Goal: Transaction & Acquisition: Purchase product/service

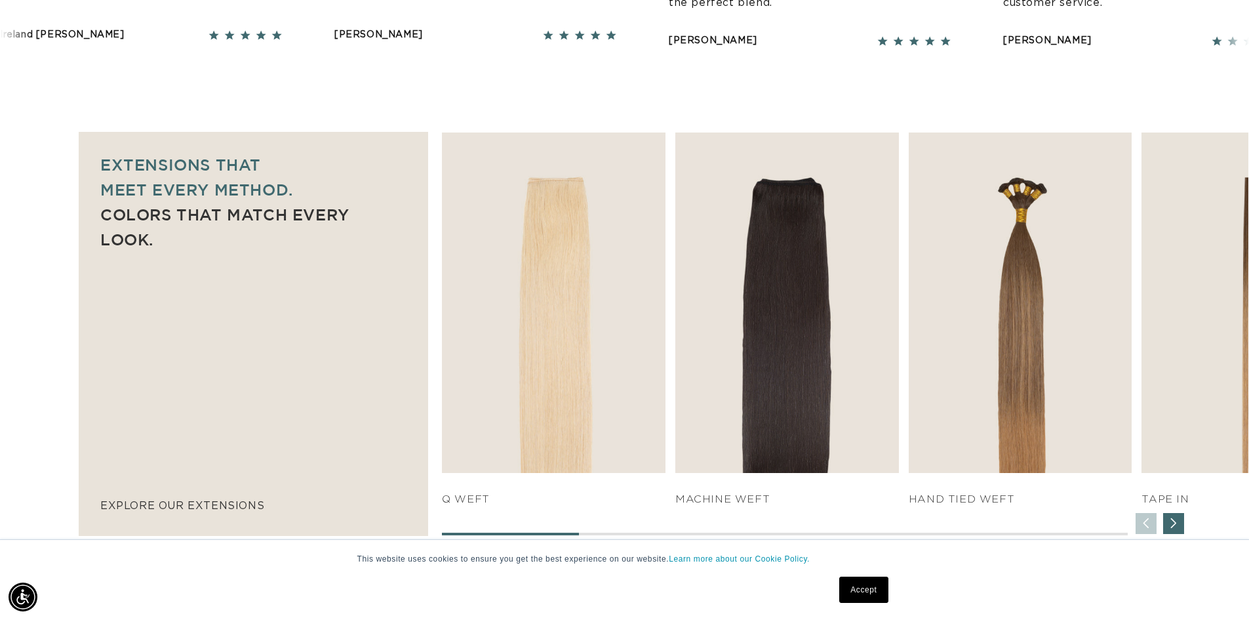
scroll to position [0, 1156]
drag, startPoint x: 968, startPoint y: 532, endPoint x: 1086, endPoint y: 528, distance: 117.4
click at [1086, 528] on div "SHOP NOW q weft SHOP NOW Machine Weft SHOP NOW" at bounding box center [845, 333] width 806 height 403
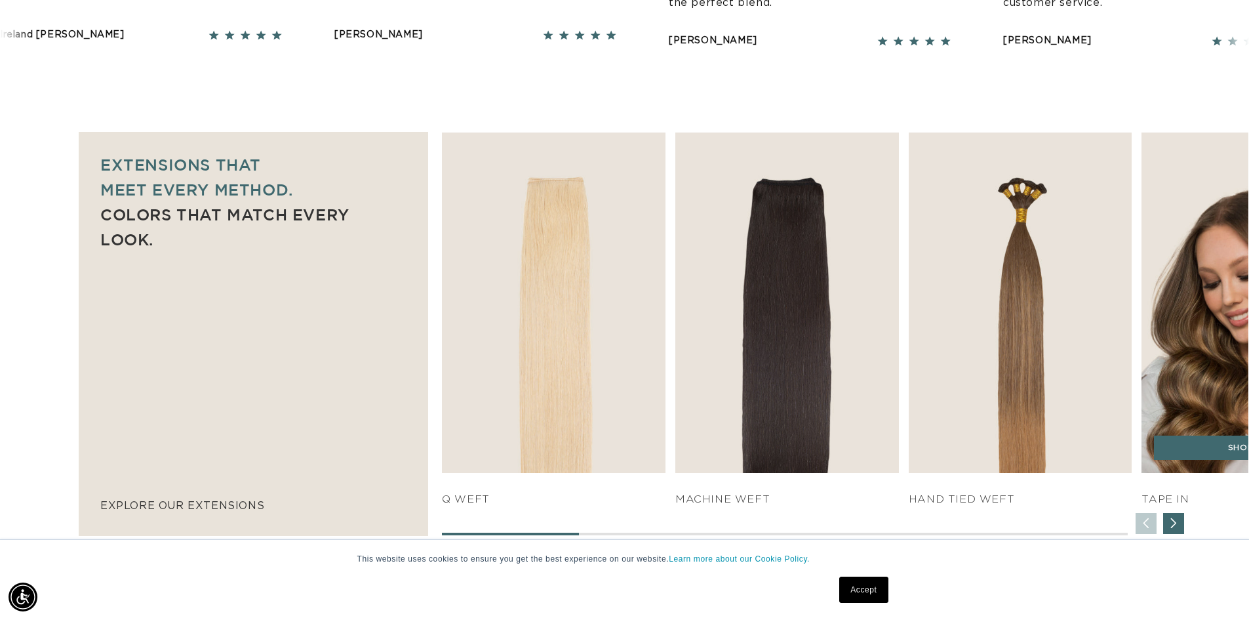
click at [1223, 366] on img "4 / 7" at bounding box center [1253, 302] width 235 height 357
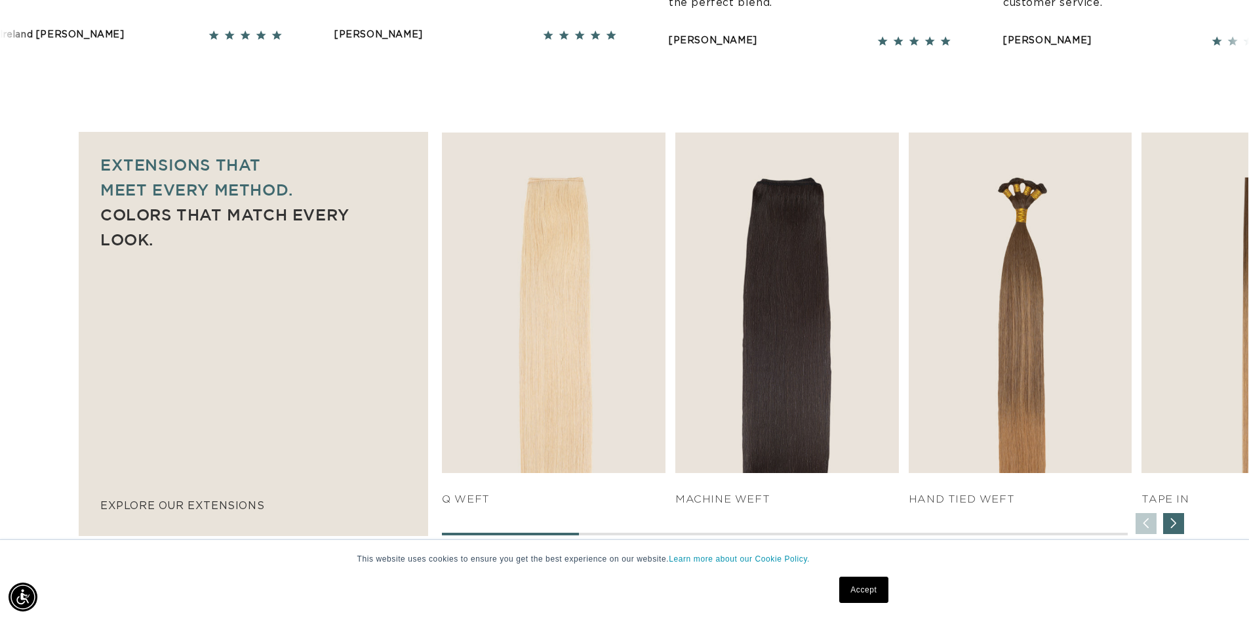
scroll to position [0, 0]
drag, startPoint x: 557, startPoint y: 534, endPoint x: 634, endPoint y: 534, distance: 77.4
click at [634, 534] on div at bounding box center [784, 533] width 685 height 3
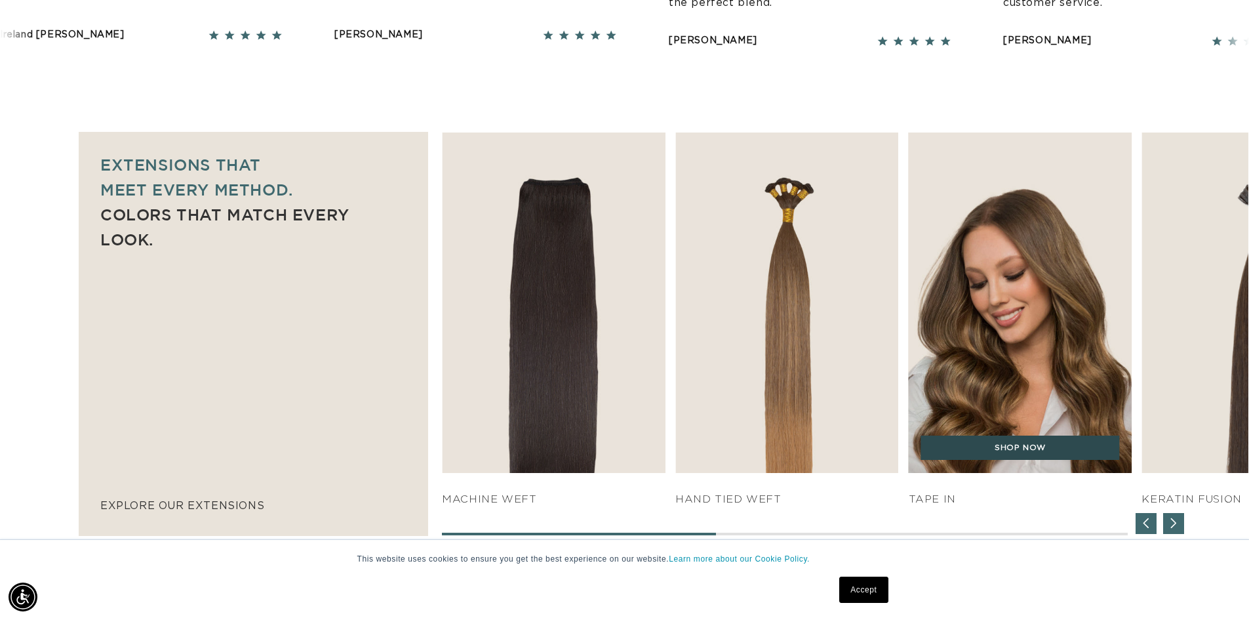
scroll to position [0, 1156]
click at [1017, 446] on link "SHOP NOW" at bounding box center [1020, 447] width 199 height 25
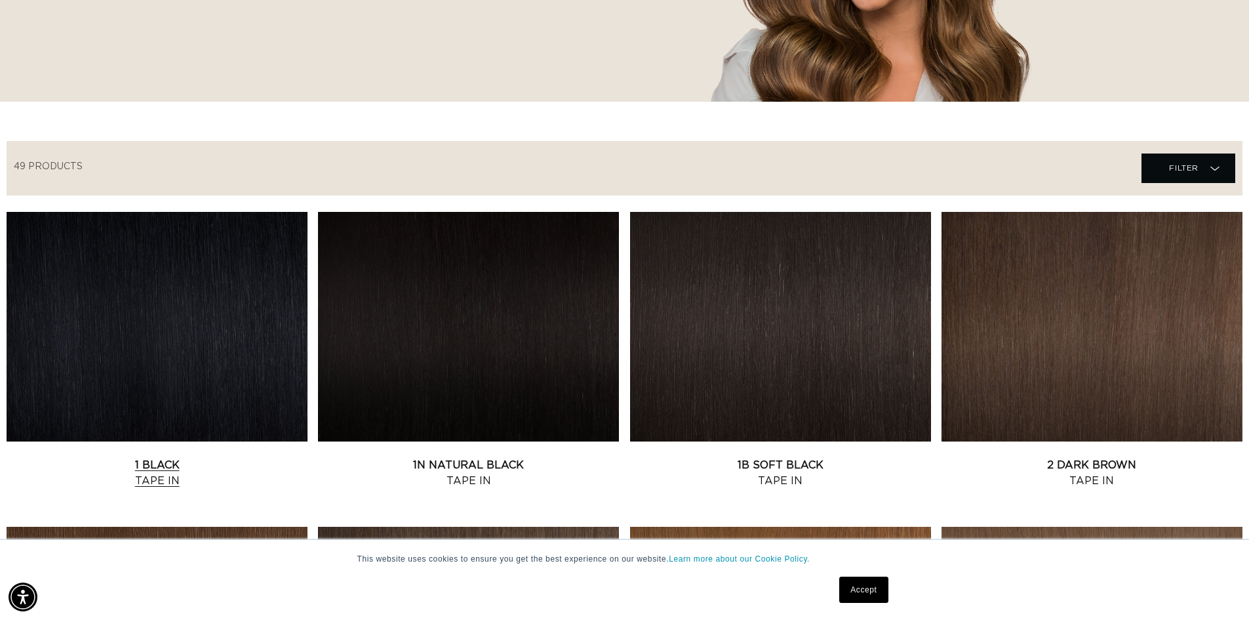
scroll to position [0, 1156]
click at [191, 457] on link "1 Black Tape In" at bounding box center [157, 472] width 301 height 31
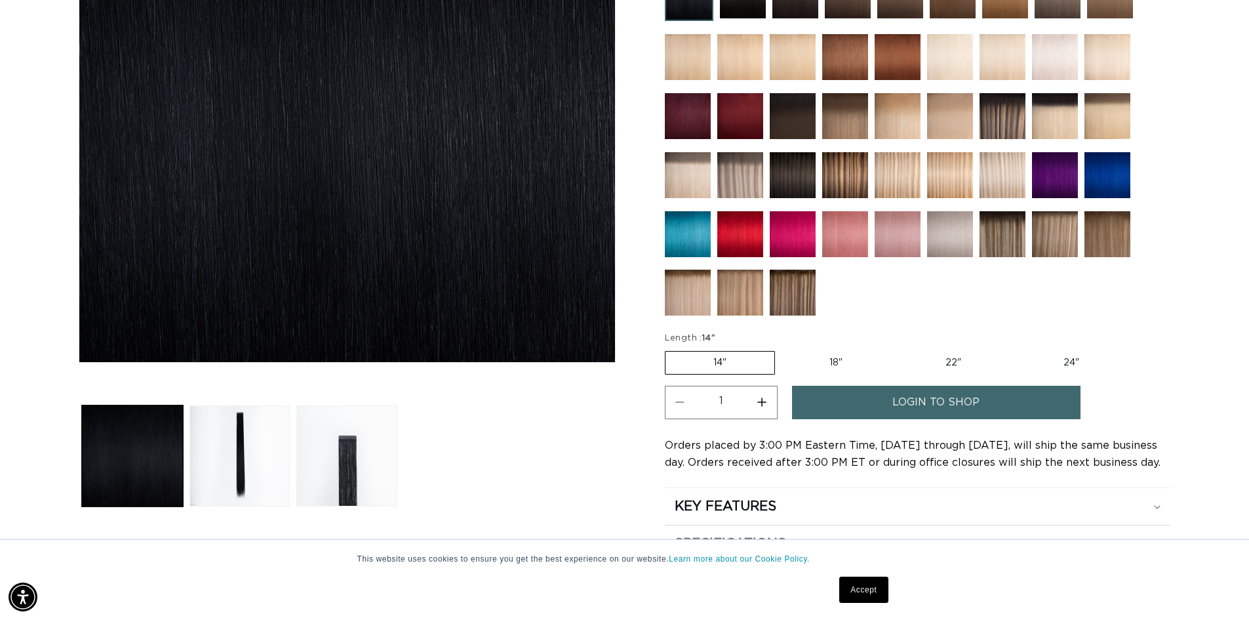
scroll to position [0, 1156]
click at [1072, 360] on label "24" Variant sold out or unavailable" at bounding box center [1070, 362] width 111 height 22
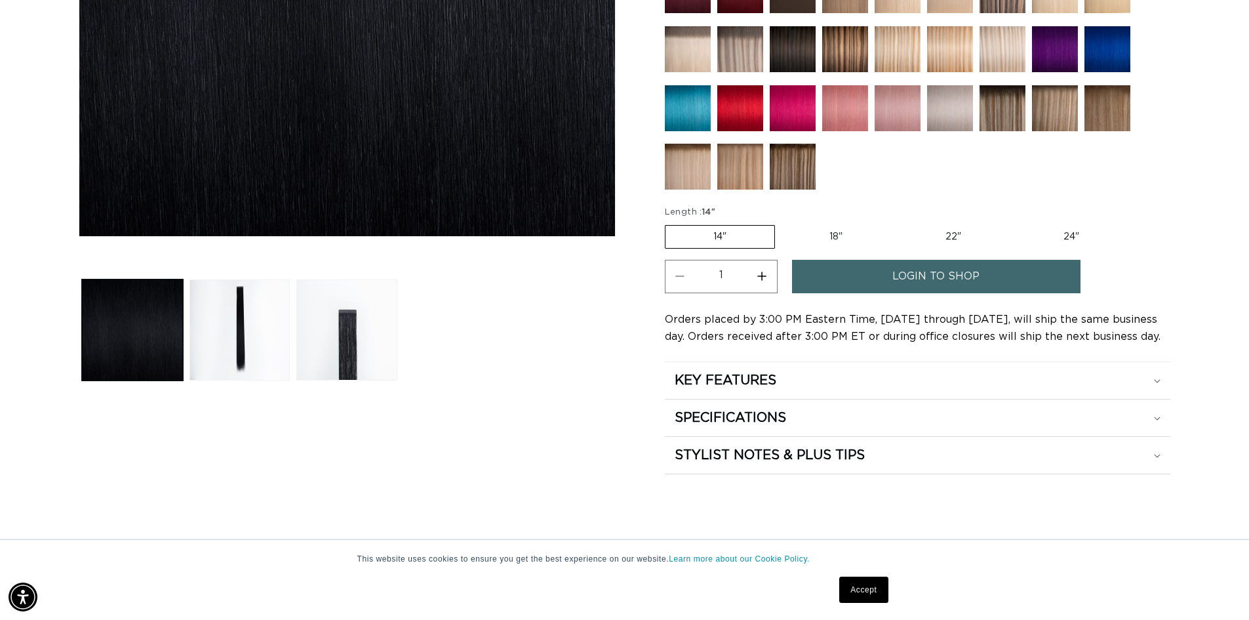
scroll to position [459, 0]
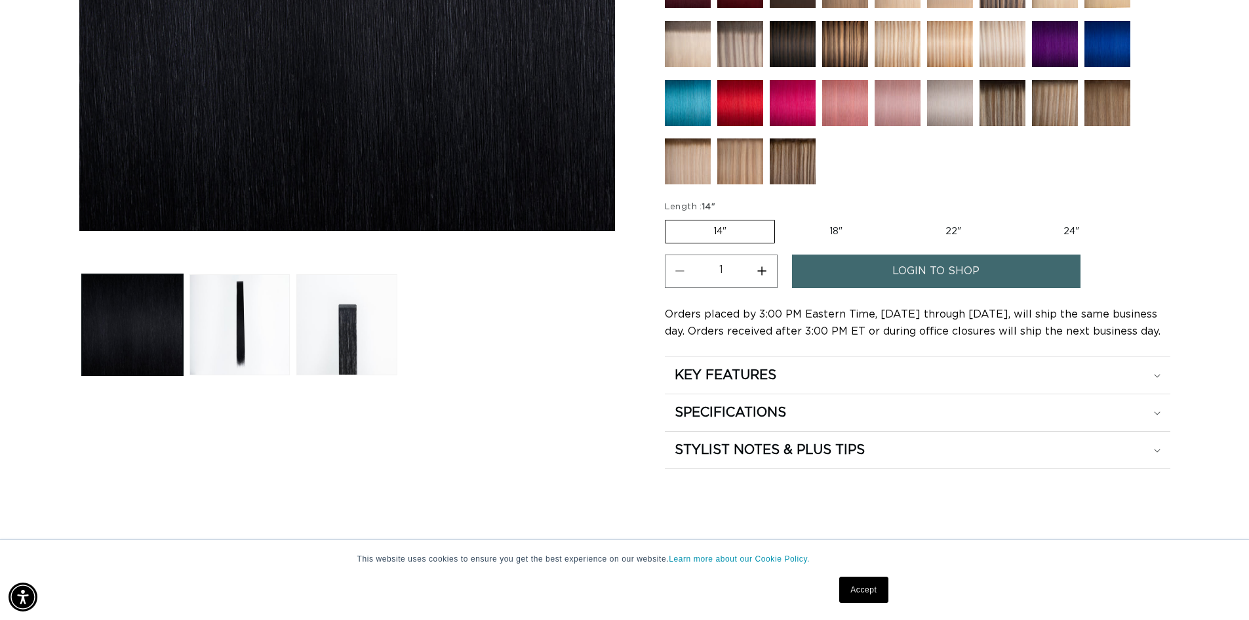
click at [1071, 227] on label "24" Variant sold out or unavailable" at bounding box center [1070, 231] width 111 height 22
click at [1016, 218] on input "24" Variant sold out or unavailable" at bounding box center [1015, 217] width 1 height 1
radio input "true"
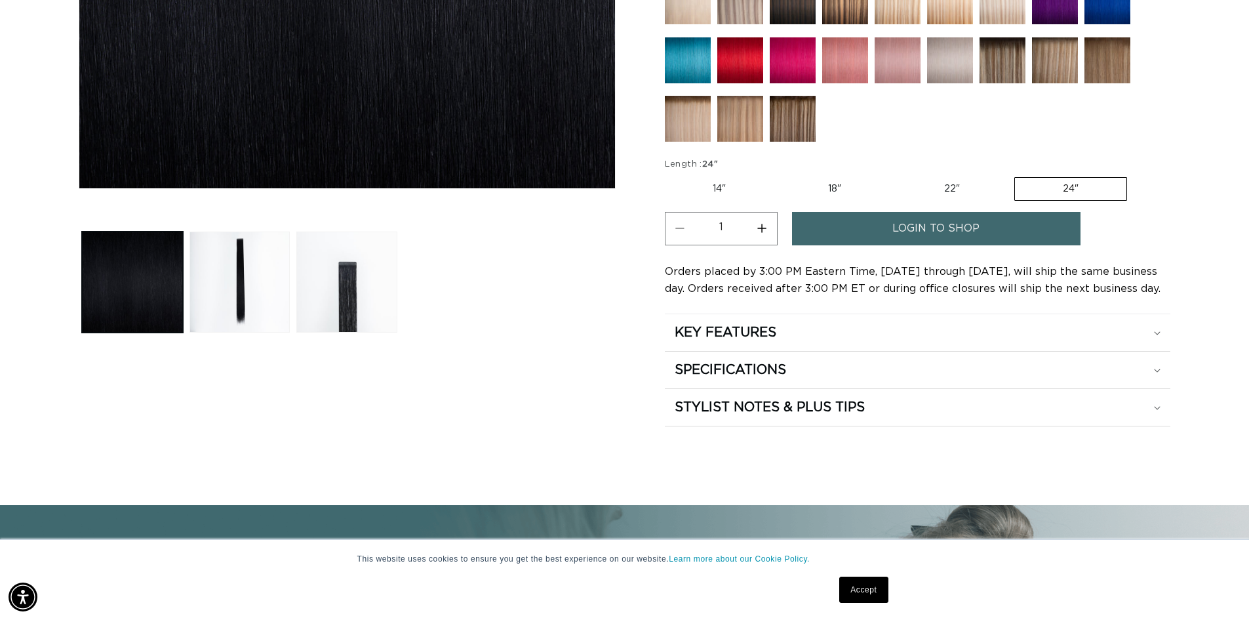
scroll to position [524, 0]
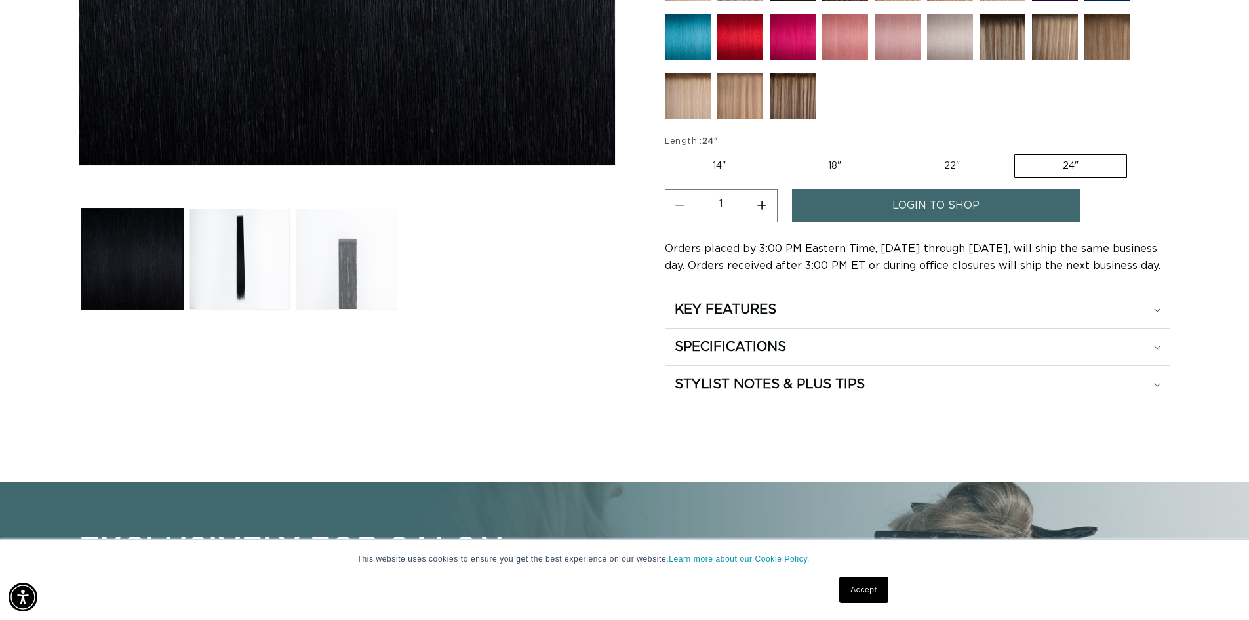
click at [367, 256] on button "Load image 3 in gallery view" at bounding box center [346, 258] width 101 height 101
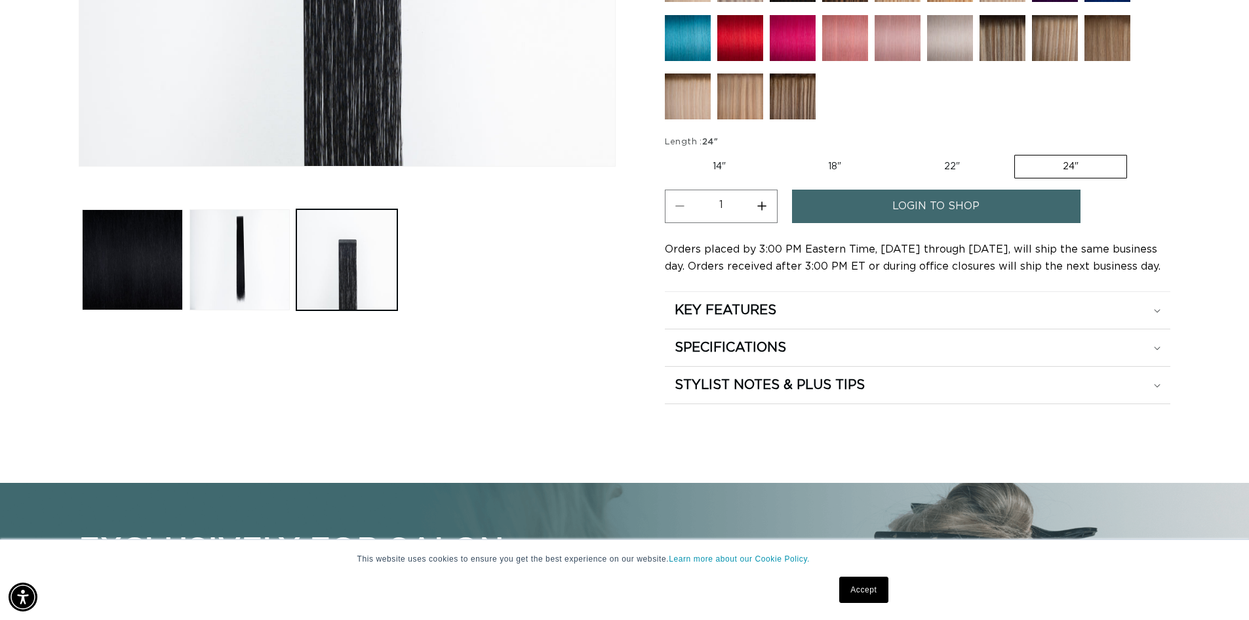
scroll to position [590, 0]
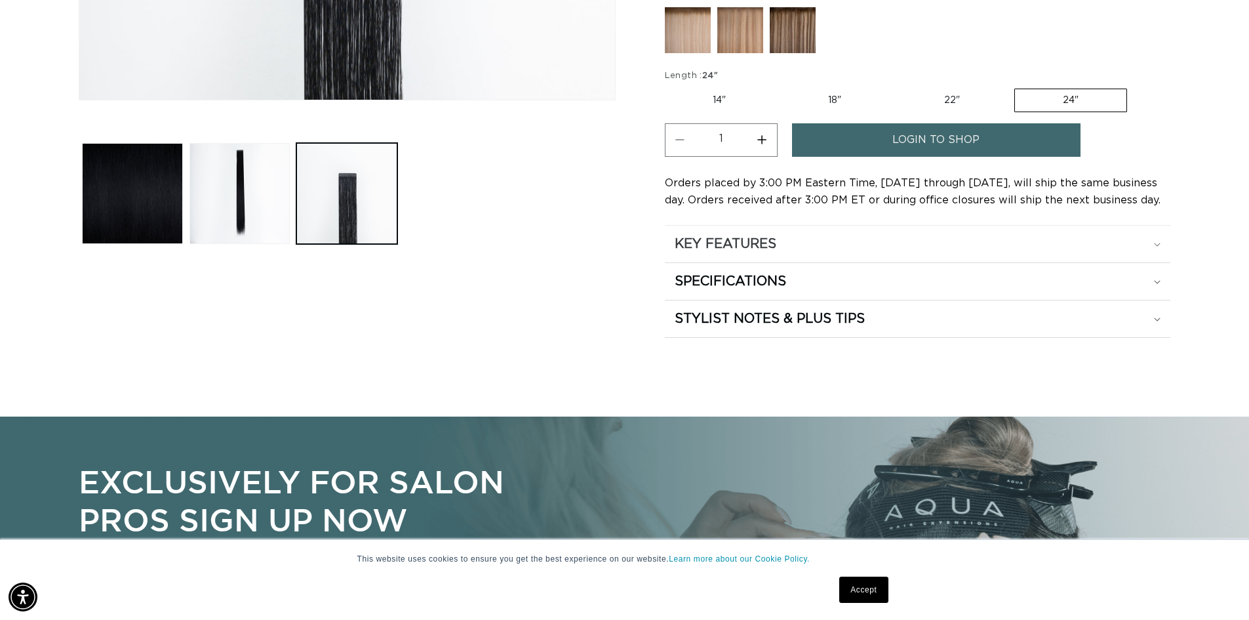
click at [771, 252] on summary "KEY FEATURES" at bounding box center [917, 244] width 505 height 37
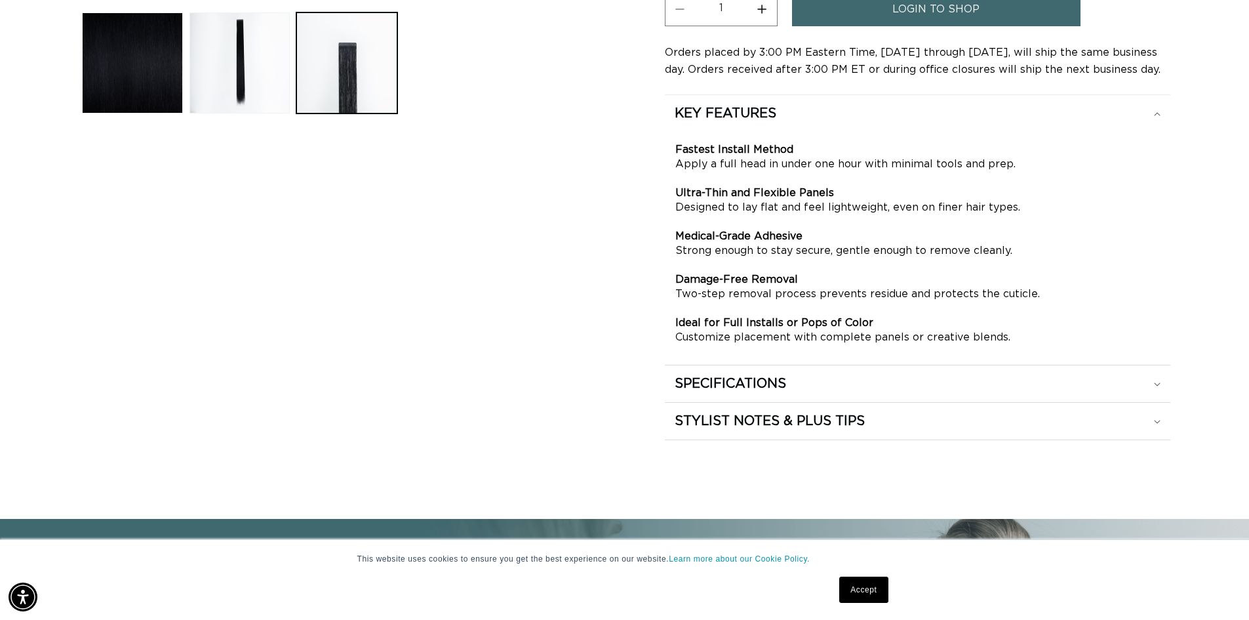
scroll to position [0, 0]
click at [763, 370] on summary "SPECIFICATIONS" at bounding box center [917, 383] width 505 height 37
